Goal: Find specific page/section: Find specific page/section

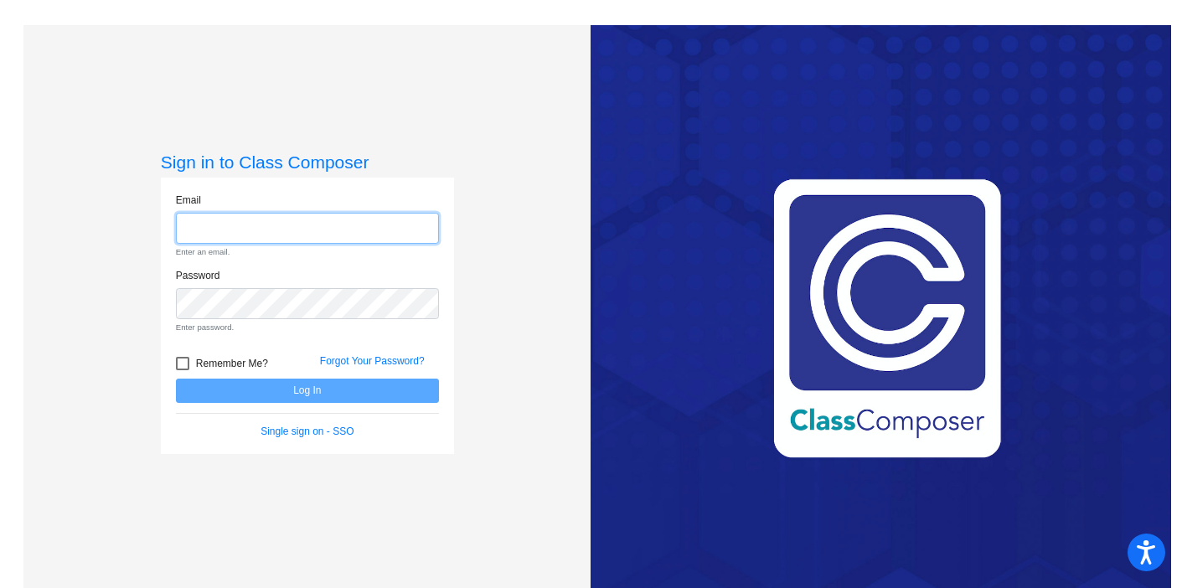
click at [277, 240] on input "email" at bounding box center [307, 228] width 263 height 31
type input "[PERSON_NAME][EMAIL_ADDRESS][DOMAIN_NAME]"
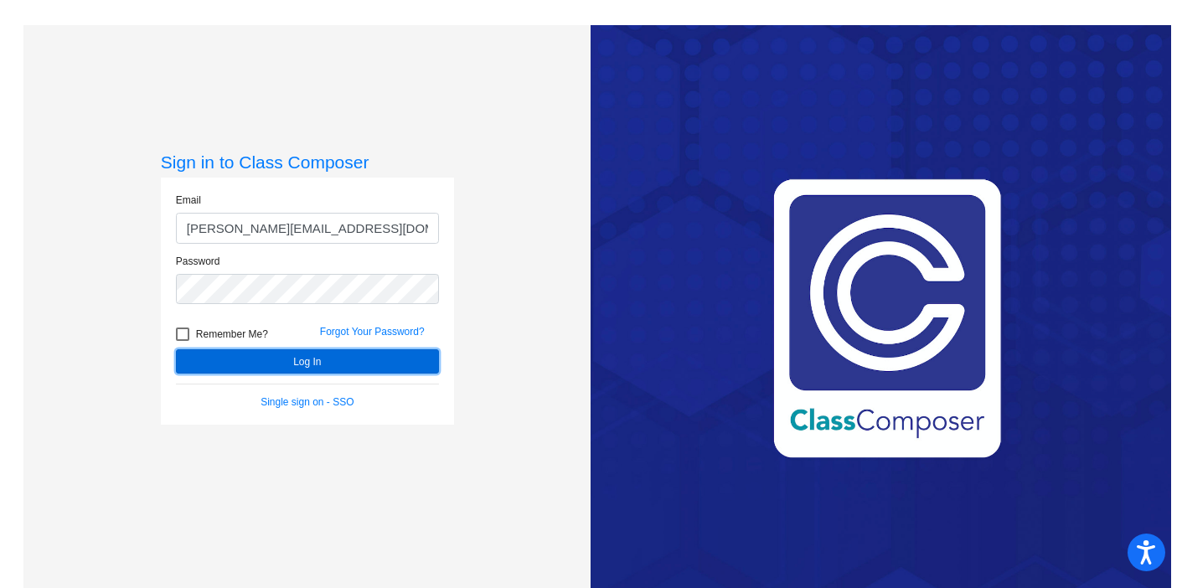
click at [259, 365] on button "Log In" at bounding box center [307, 361] width 263 height 24
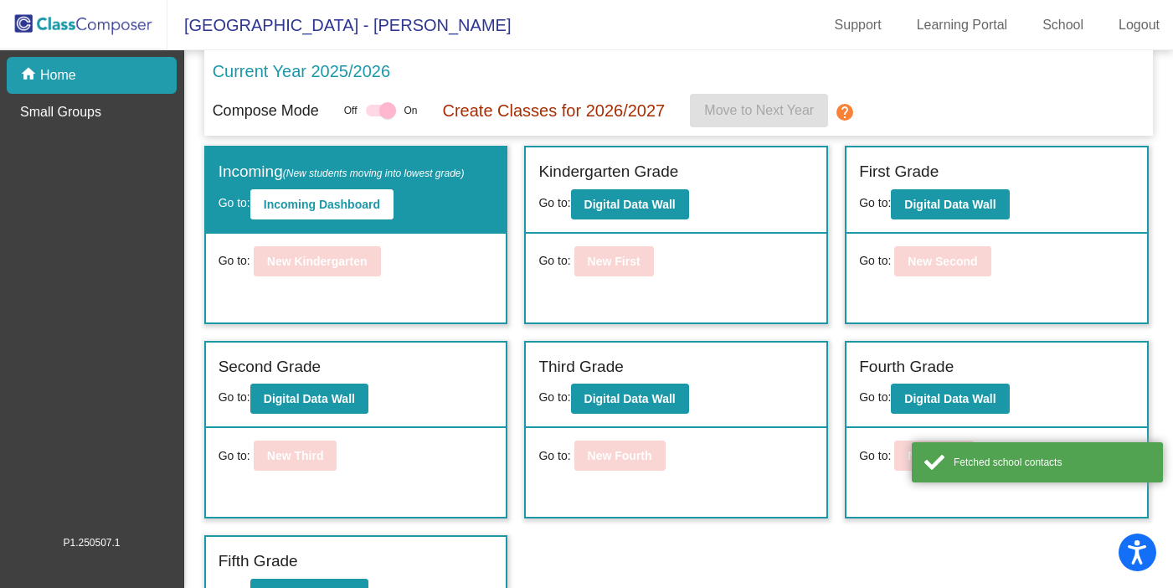
scroll to position [37, 0]
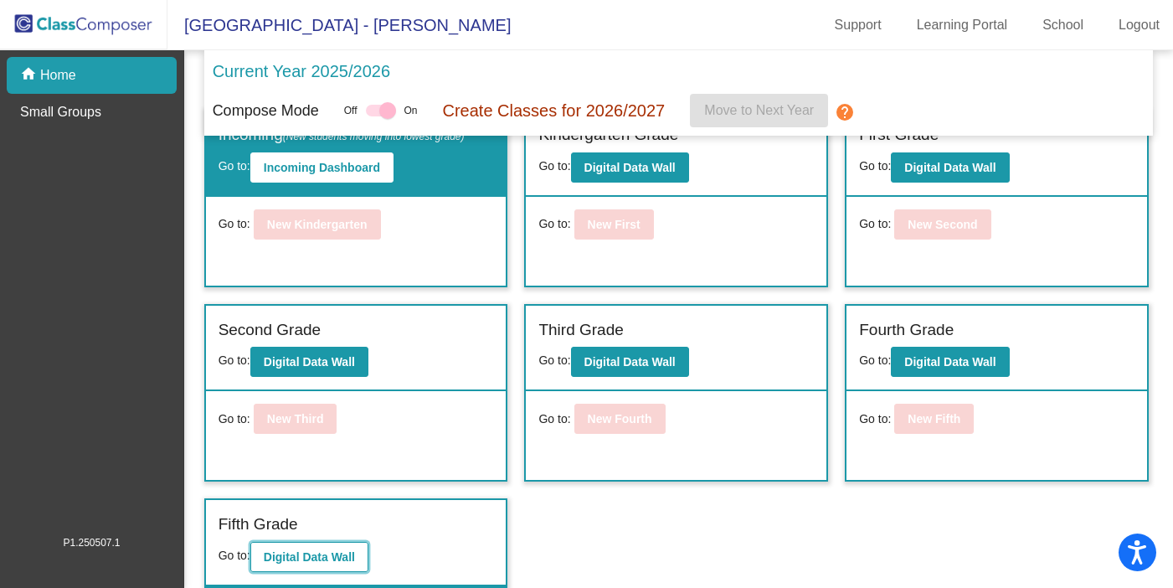
click at [296, 546] on button "Digital Data Wall" at bounding box center [309, 557] width 118 height 30
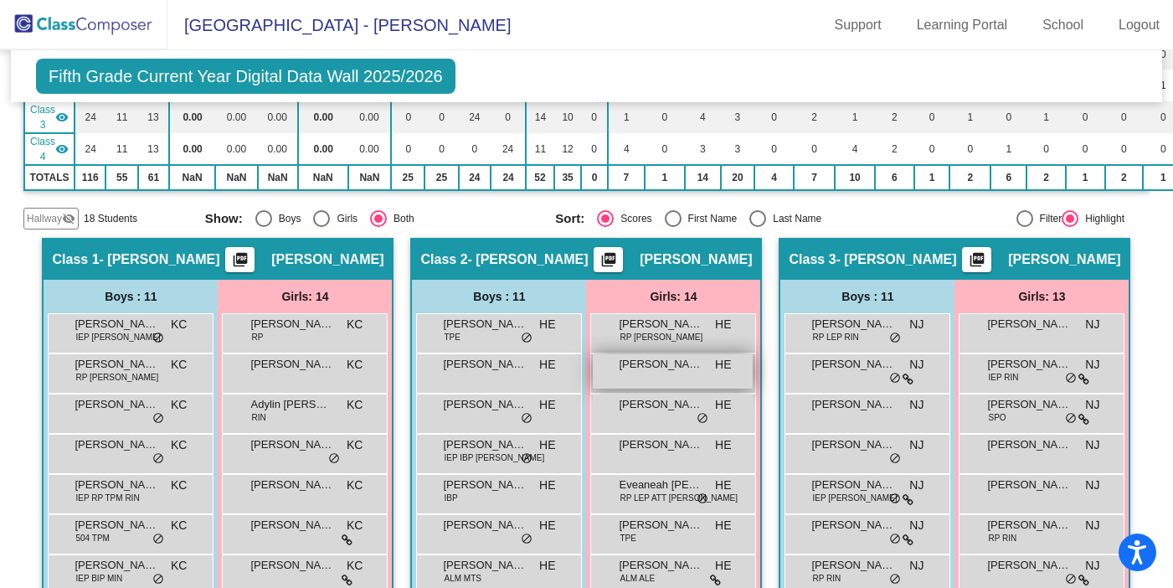
scroll to position [229, 0]
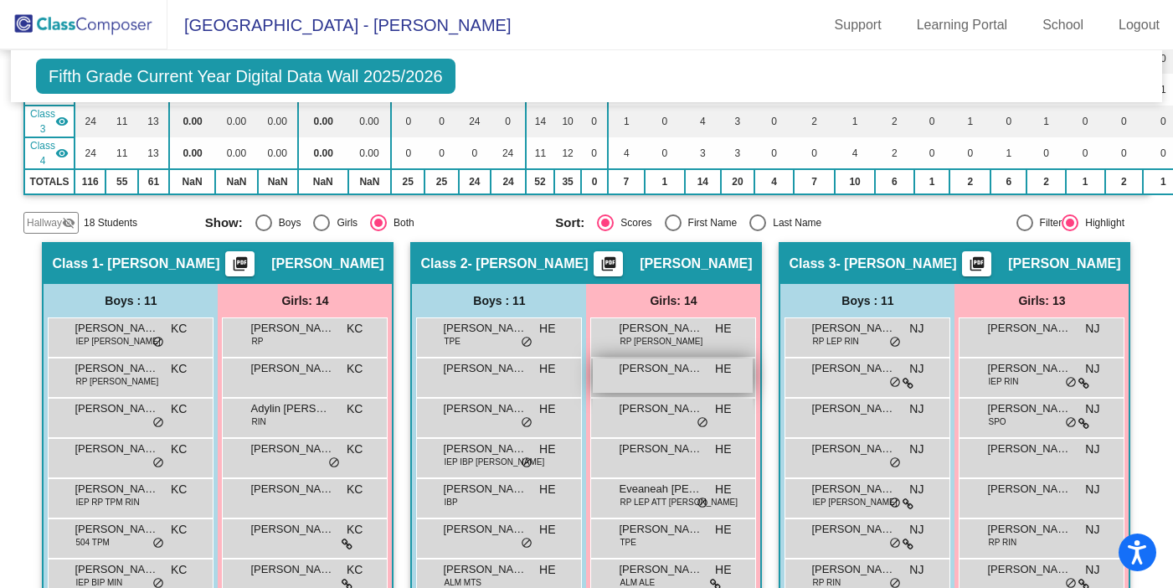
click at [753, 381] on div "[PERSON_NAME] HE lock do_not_disturb_alt" at bounding box center [673, 375] width 160 height 34
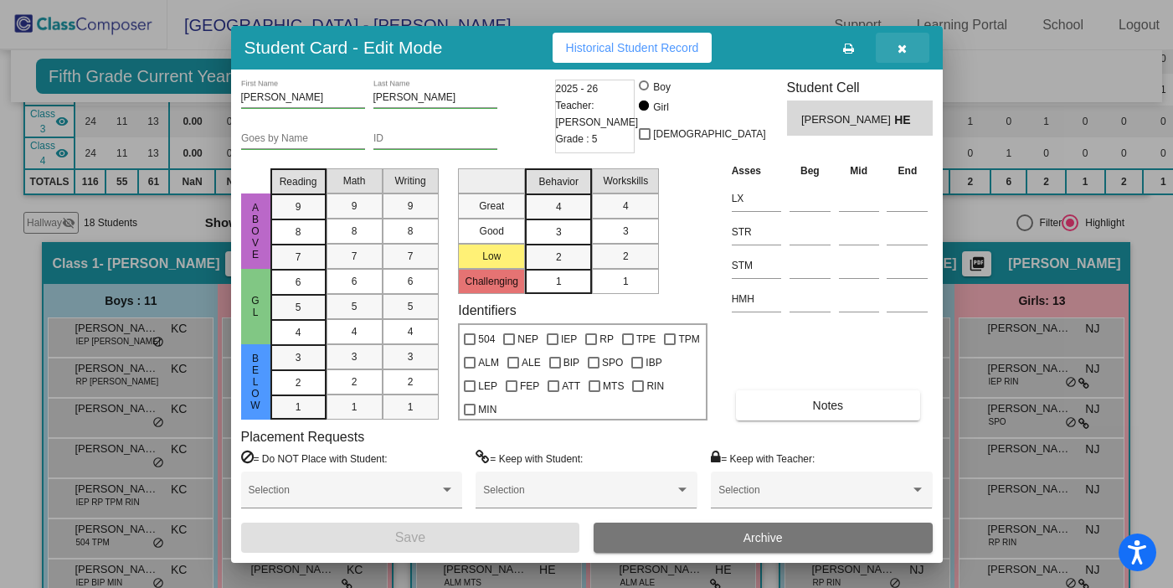
click at [905, 46] on icon "button" at bounding box center [902, 49] width 9 height 12
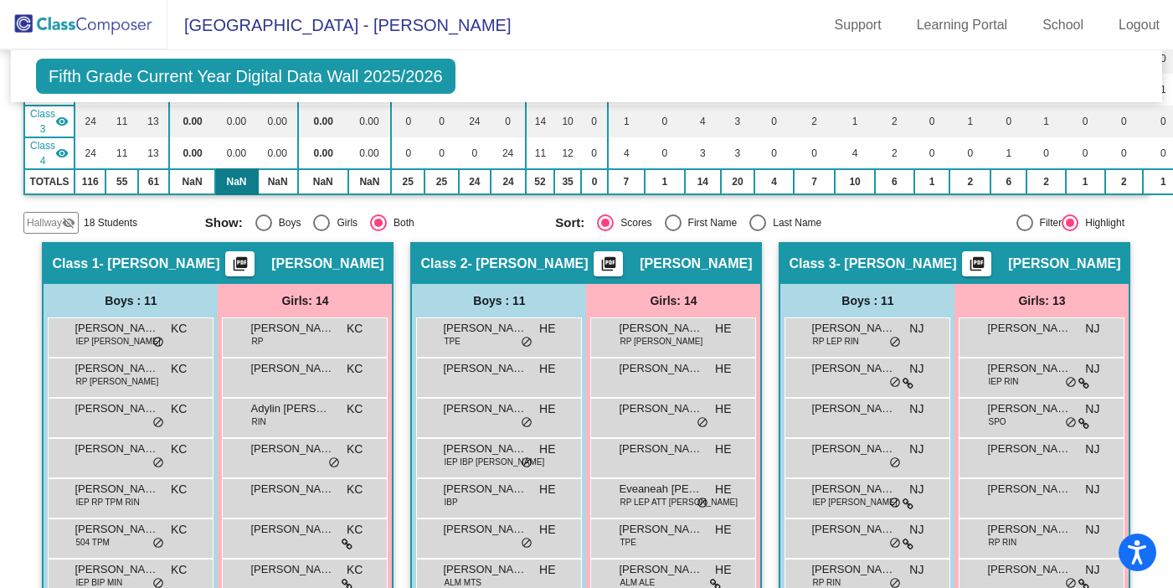
scroll to position [0, 0]
